Goal: Information Seeking & Learning: Check status

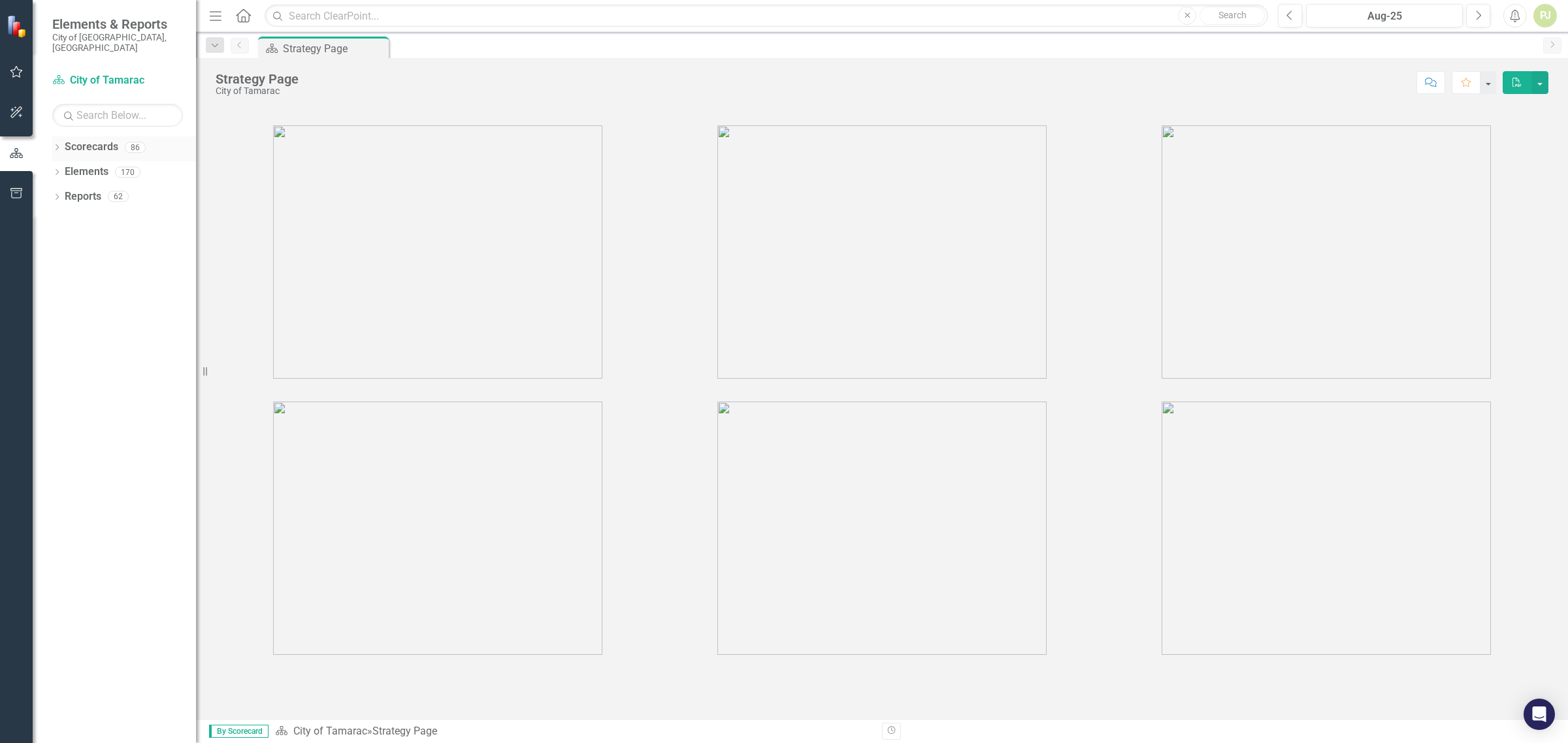
click at [59, 145] on icon "Dropdown" at bounding box center [56, 148] width 9 height 7
click at [59, 168] on icon "Dropdown" at bounding box center [64, 172] width 10 height 8
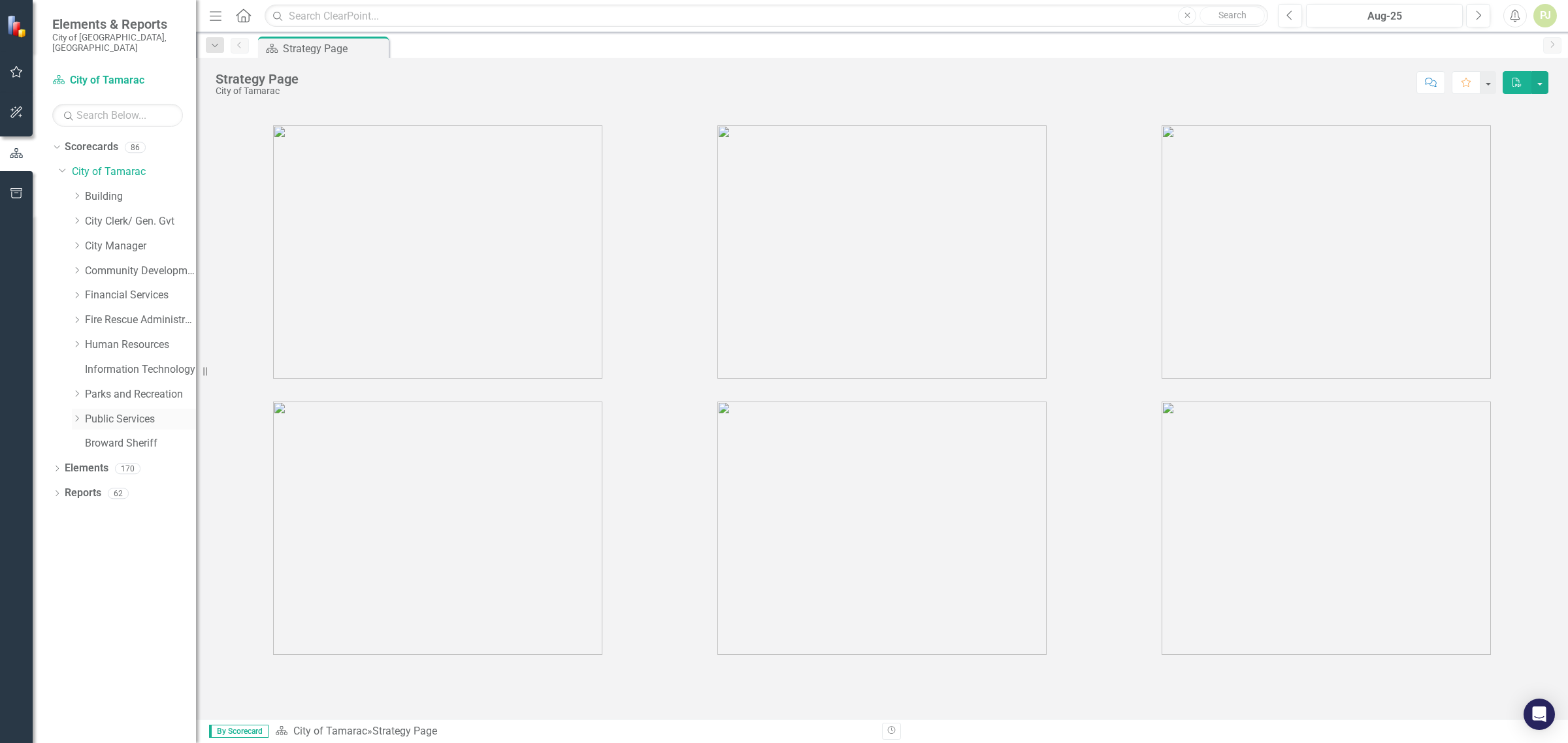
click at [82, 413] on div "Dropdown" at bounding box center [78, 419] width 13 height 11
click at [92, 613] on icon "Dropdown" at bounding box center [90, 617] width 10 height 8
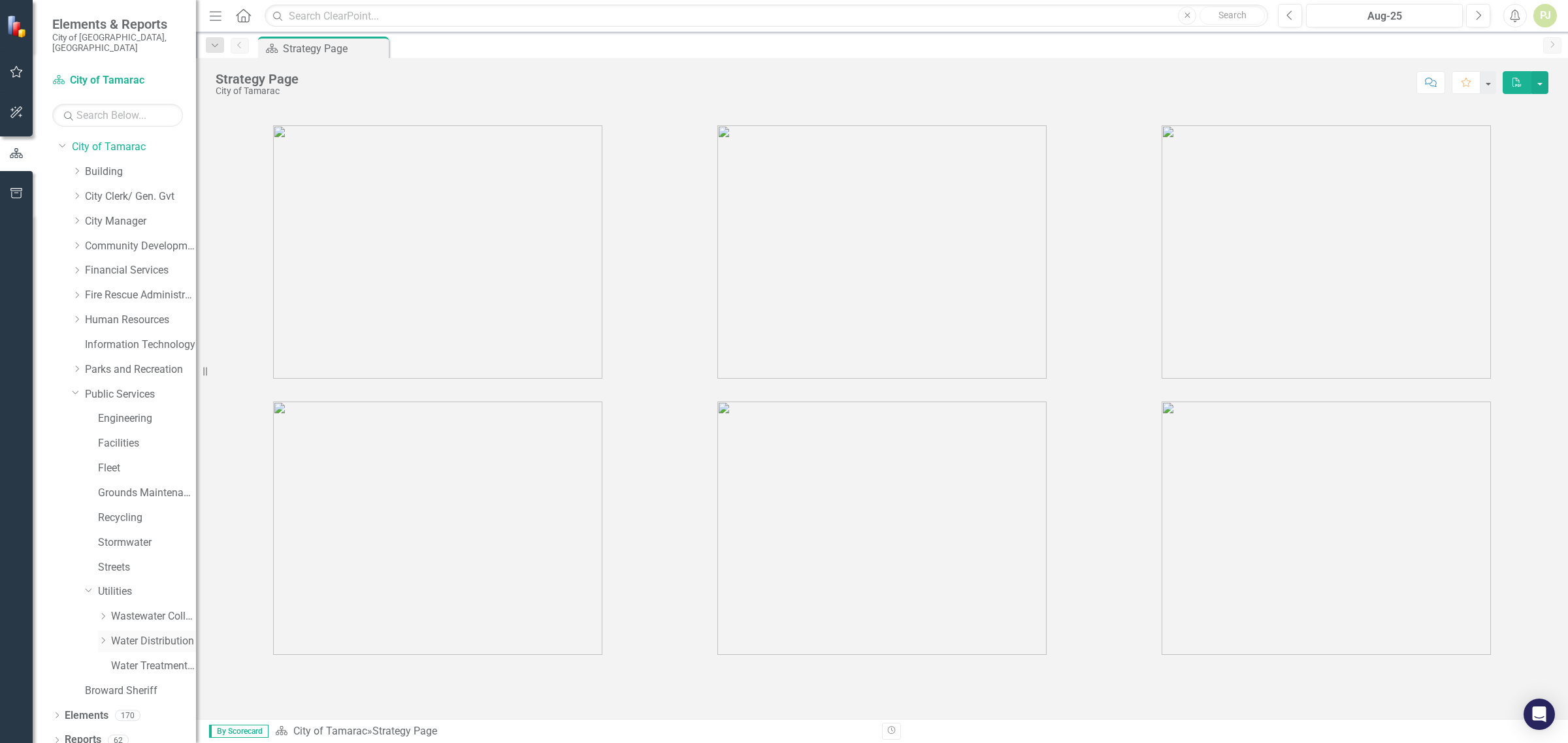
click at [103, 638] on icon at bounding box center [104, 641] width 3 height 7
click at [125, 633] on link "Utility Location Requests" at bounding box center [160, 640] width 72 height 15
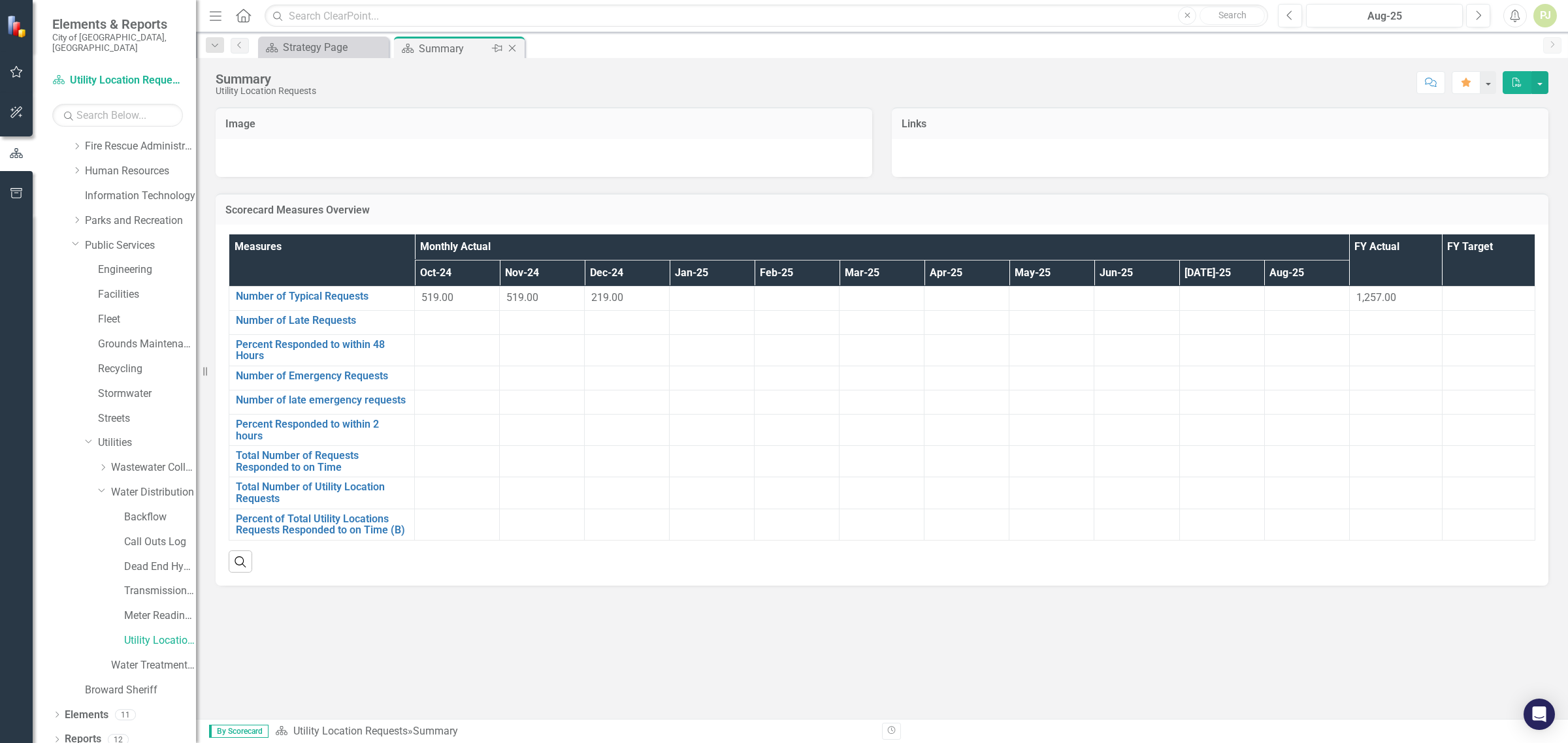
click at [447, 51] on div "Summary" at bounding box center [454, 49] width 70 height 16
click at [344, 321] on link "Number of Late Requests" at bounding box center [321, 320] width 172 height 11
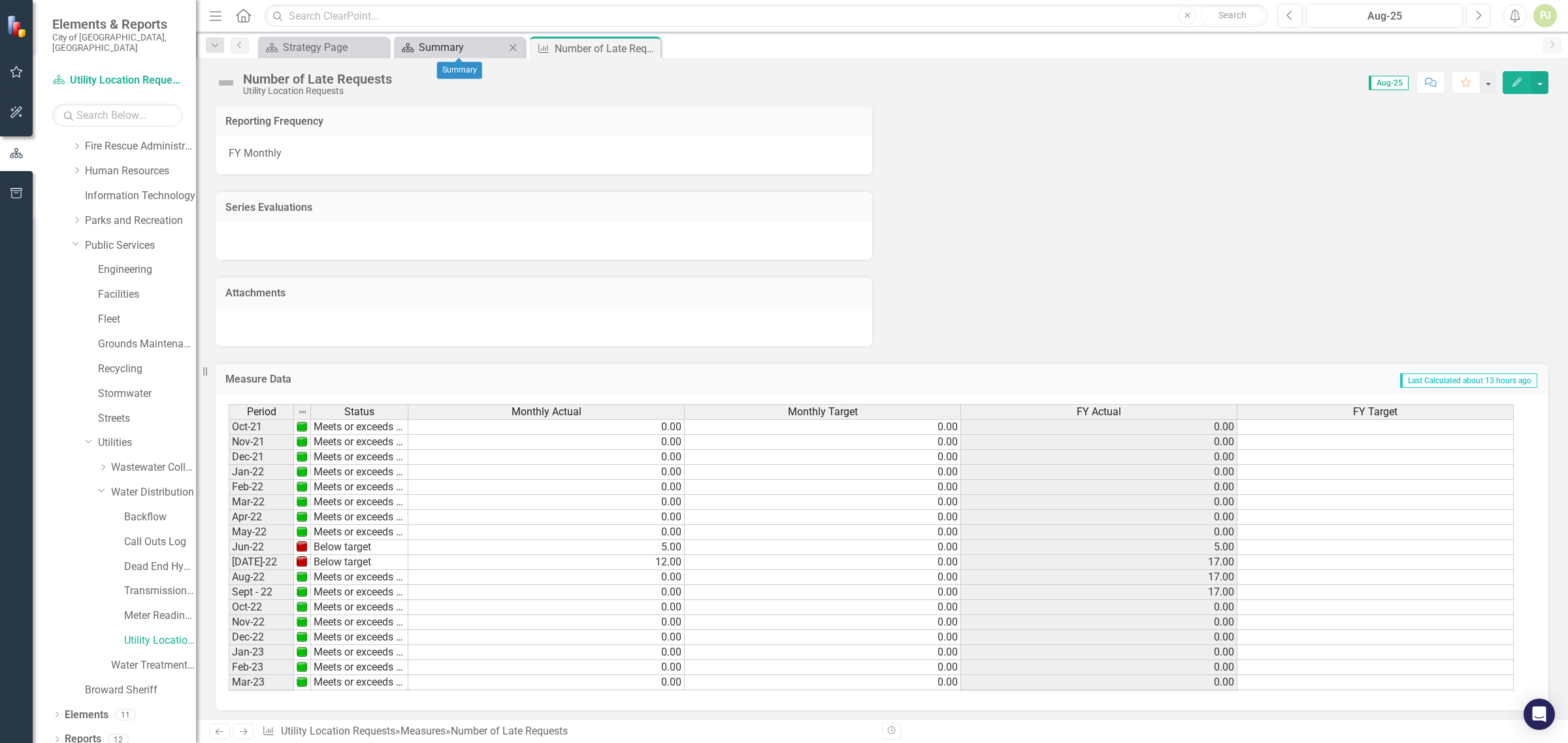
click at [470, 47] on div "Summary" at bounding box center [462, 47] width 86 height 16
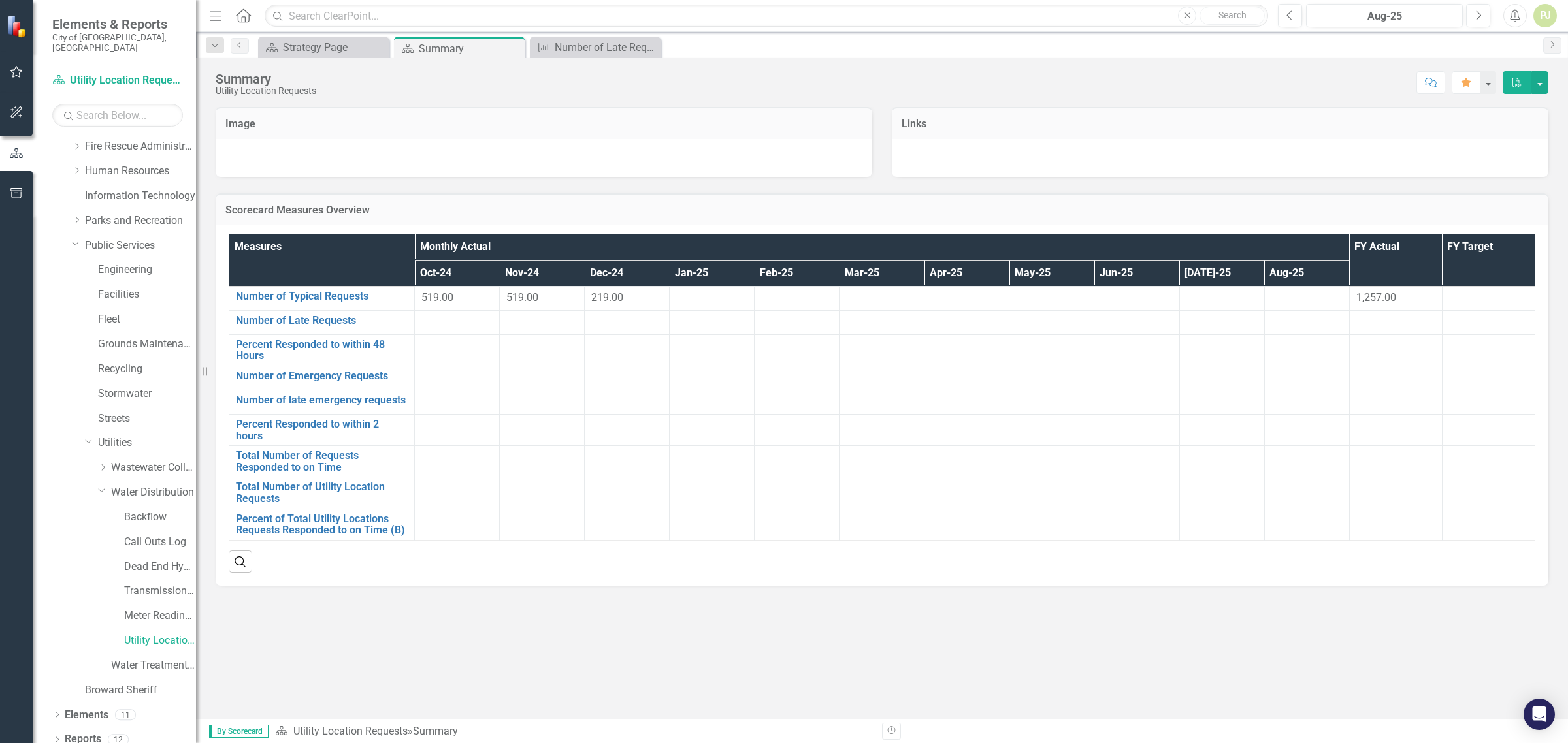
click at [622, 328] on div at bounding box center [626, 322] width 71 height 15
click at [381, 350] on link "Percent Responded to within 48 Hours" at bounding box center [321, 350] width 172 height 23
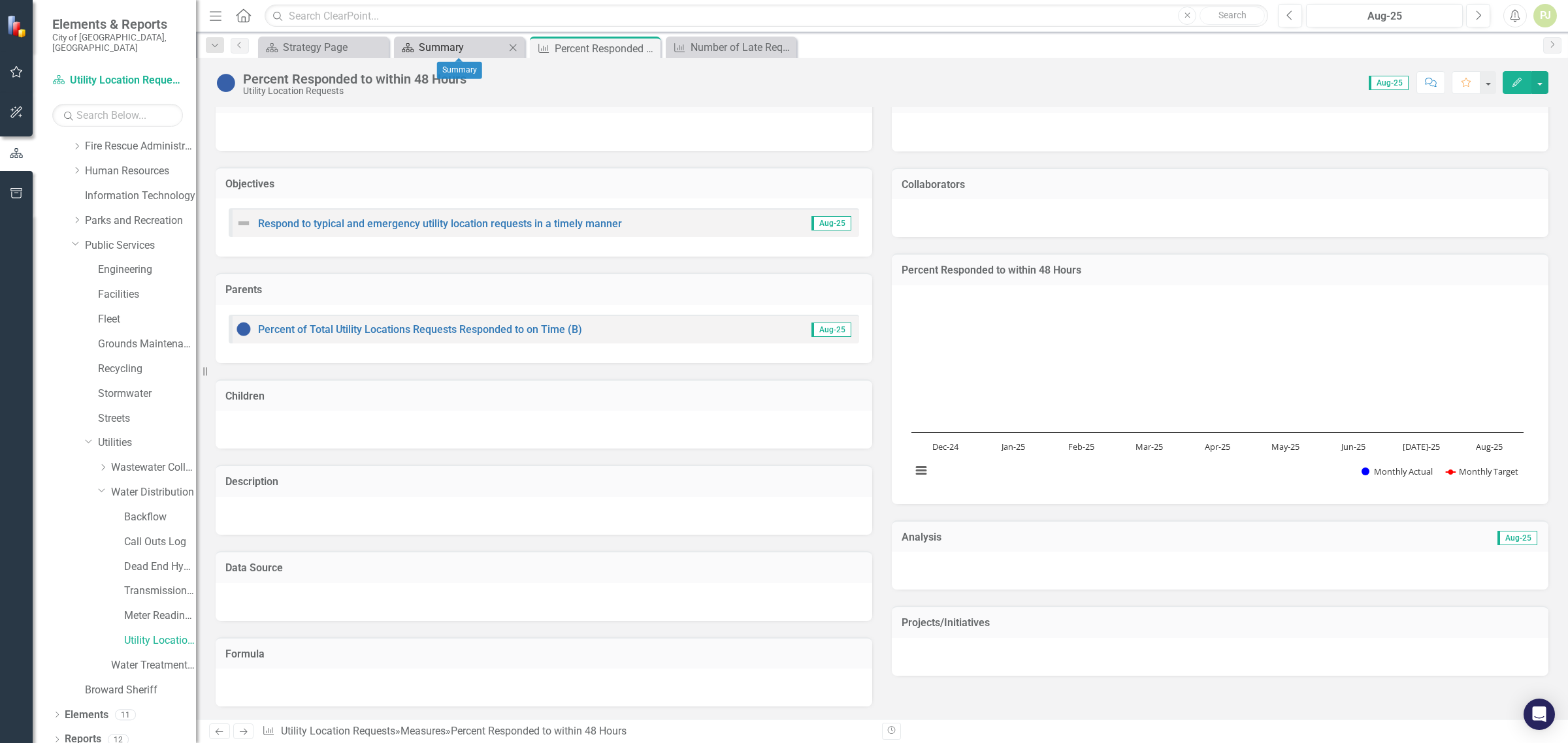
click at [459, 48] on div "Summary" at bounding box center [462, 47] width 86 height 16
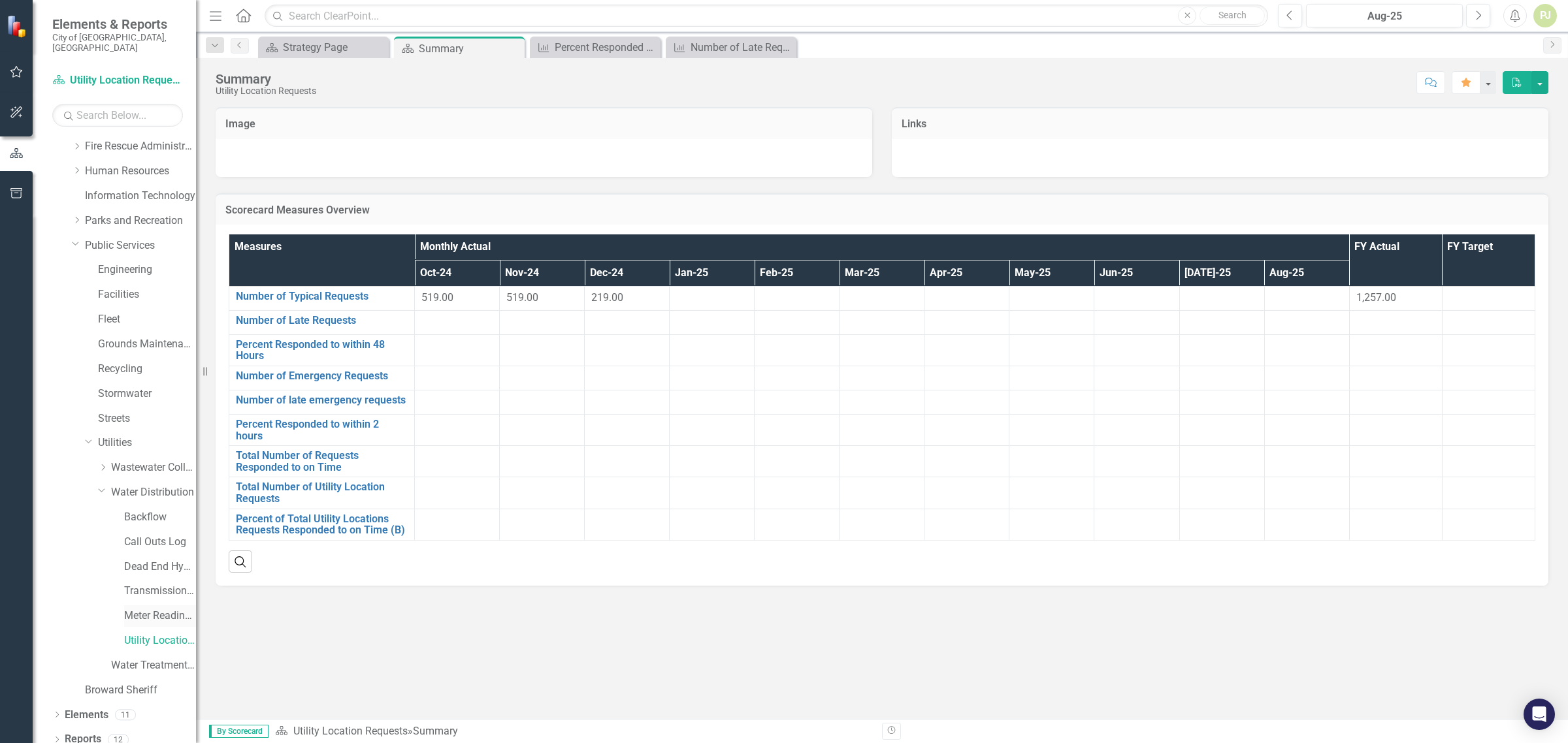
click at [156, 609] on link "Meter Reading ([PERSON_NAME])" at bounding box center [160, 616] width 72 height 15
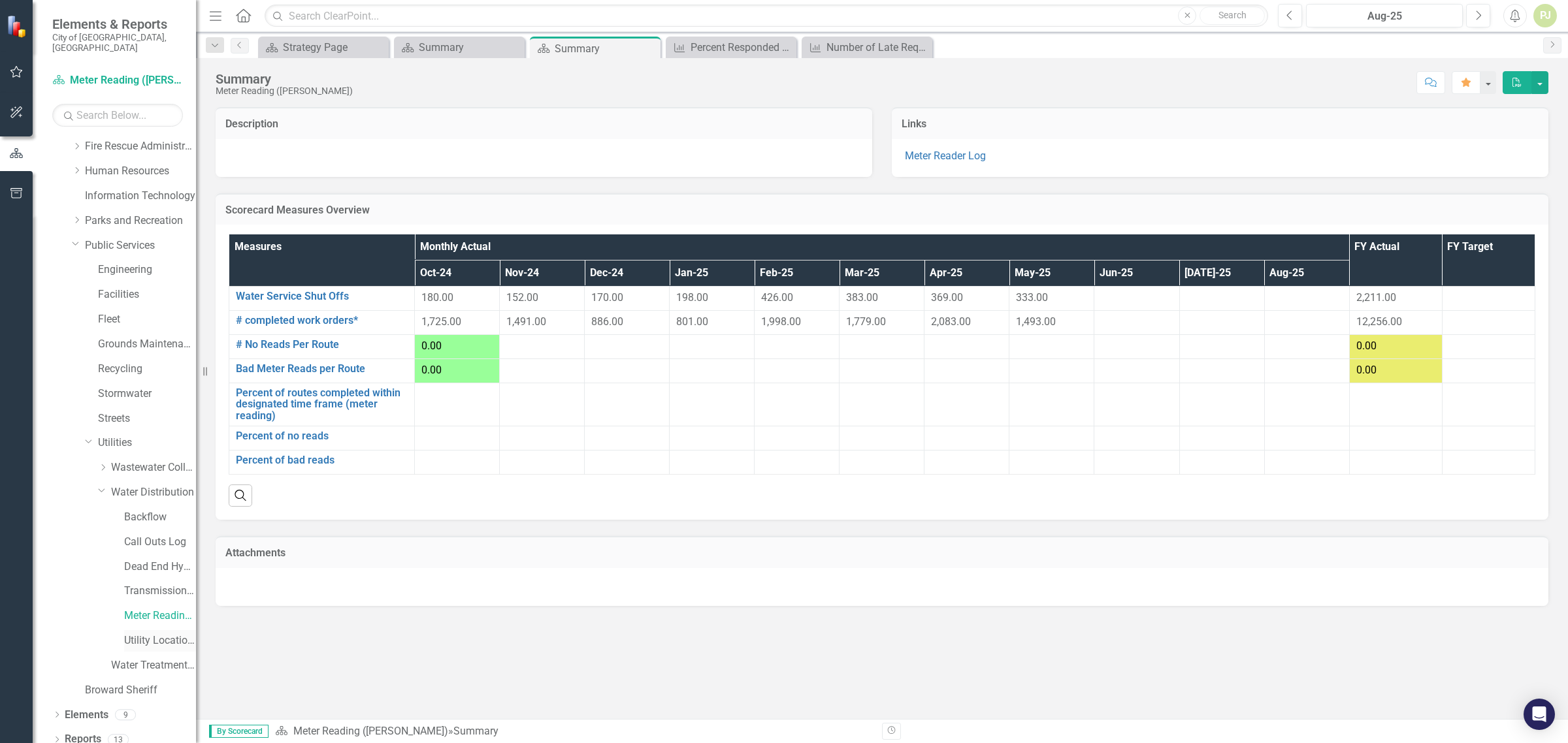
click at [163, 633] on link "Utility Location Requests" at bounding box center [160, 640] width 72 height 15
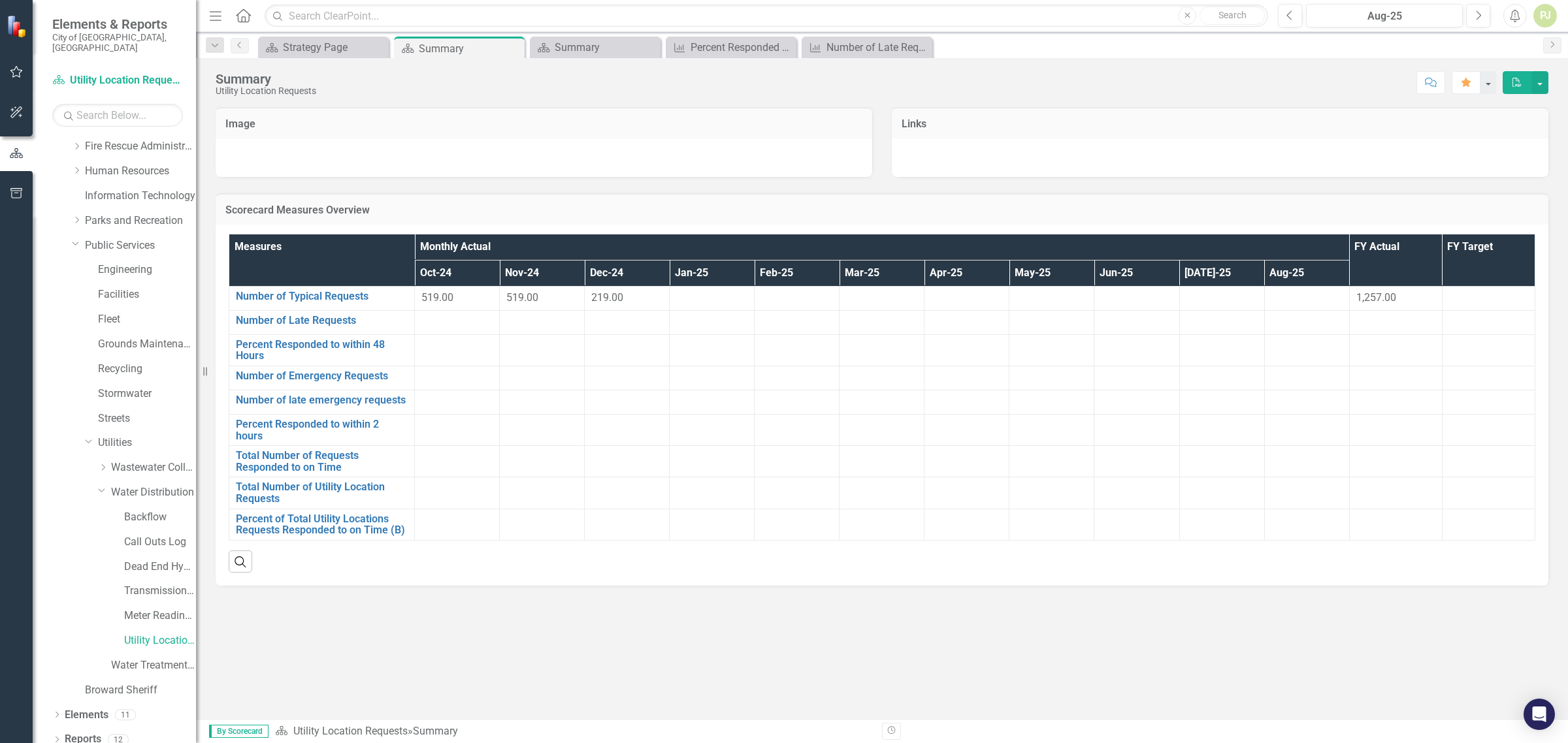
click at [565, 323] on div at bounding box center [541, 322] width 71 height 15
click at [361, 337] on td "Percent Responded to within 48 Hours Link Open Element" at bounding box center [322, 350] width 186 height 31
click at [533, 296] on span "519.00" at bounding box center [522, 297] width 32 height 12
click at [584, 50] on div "Summary" at bounding box center [597, 47] width 86 height 16
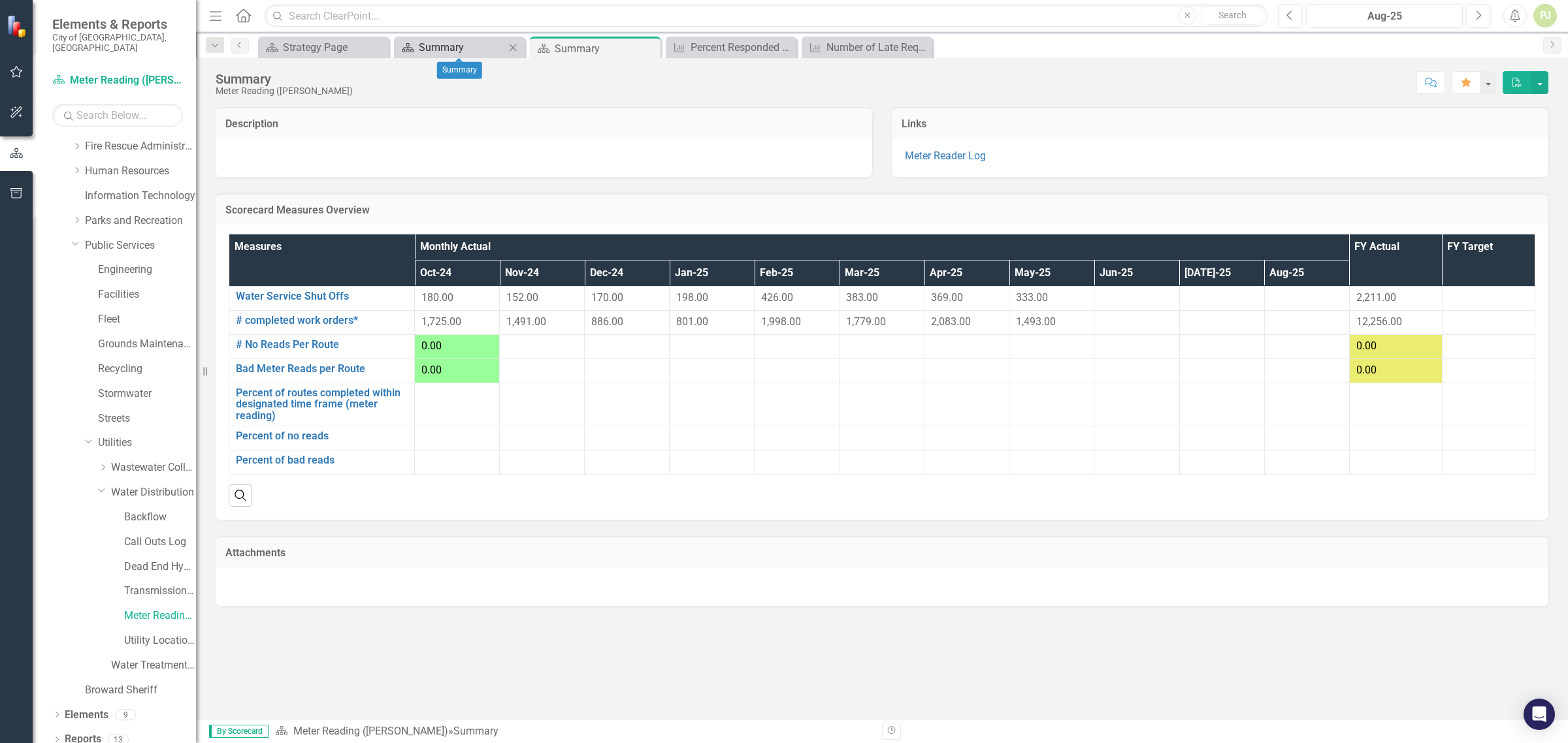
click at [452, 44] on div "Summary" at bounding box center [462, 47] width 86 height 16
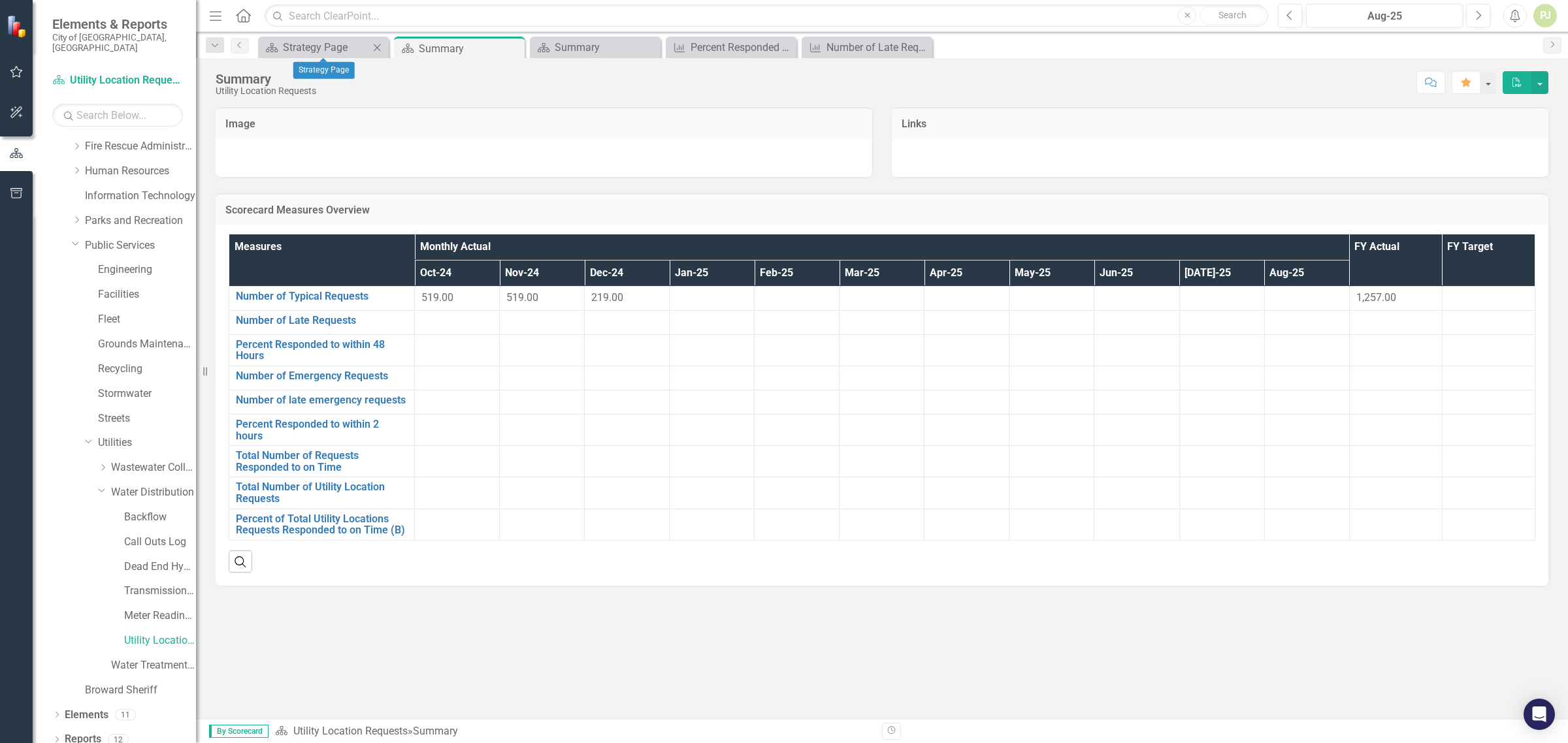
click at [374, 49] on icon "Close" at bounding box center [377, 47] width 13 height 11
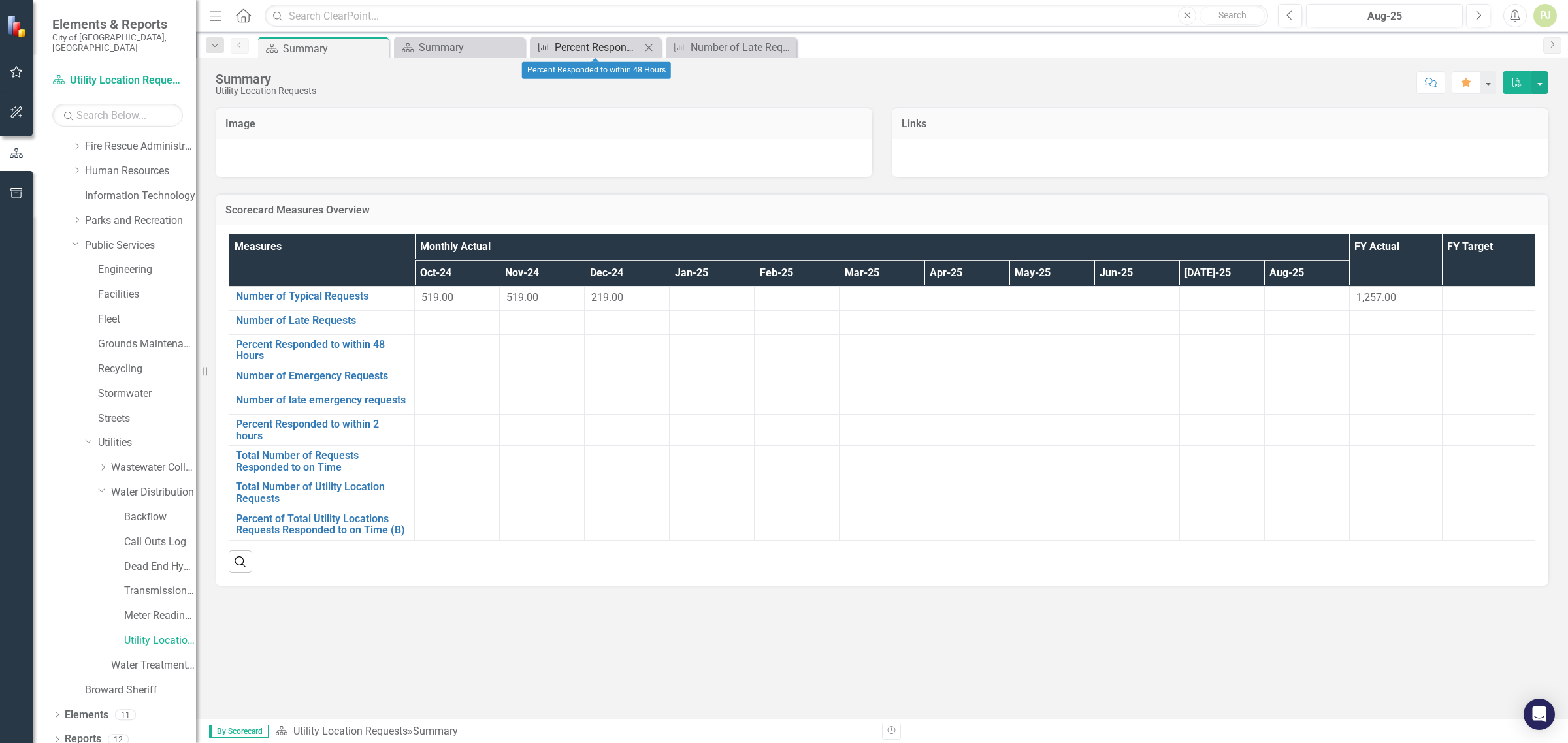
click at [569, 44] on div "Percent Responded to within 48 Hours" at bounding box center [597, 47] width 86 height 16
